Goal: Task Accomplishment & Management: Manage account settings

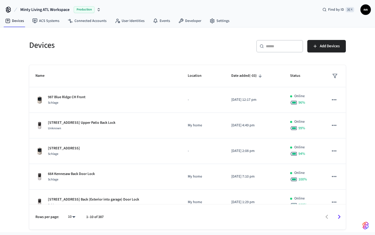
click at [276, 48] on input "text" at bounding box center [283, 46] width 34 height 5
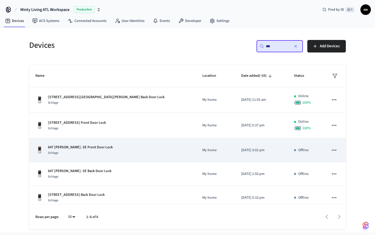
type input "***"
click at [83, 150] on div "Schlage" at bounding box center [80, 152] width 65 height 5
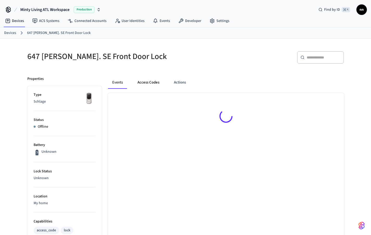
click at [153, 82] on button "Access Codes" at bounding box center [148, 82] width 30 height 13
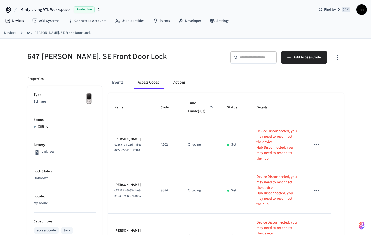
click at [178, 83] on button "Actions" at bounding box center [179, 82] width 20 height 13
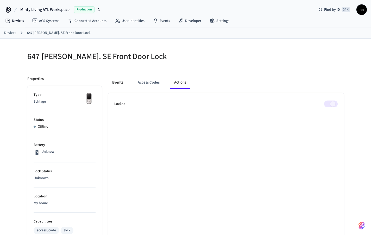
click at [120, 84] on button "Events" at bounding box center [117, 82] width 19 height 13
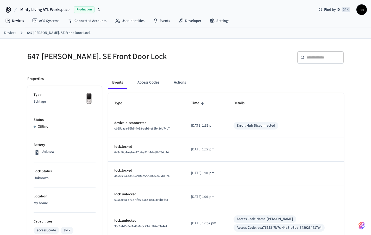
click at [17, 33] on ol "Devices 647 [PERSON_NAME]. SE Front Door Lock" at bounding box center [187, 32] width 367 height 7
